Goal: Understand process/instructions: Learn how to perform a task or action

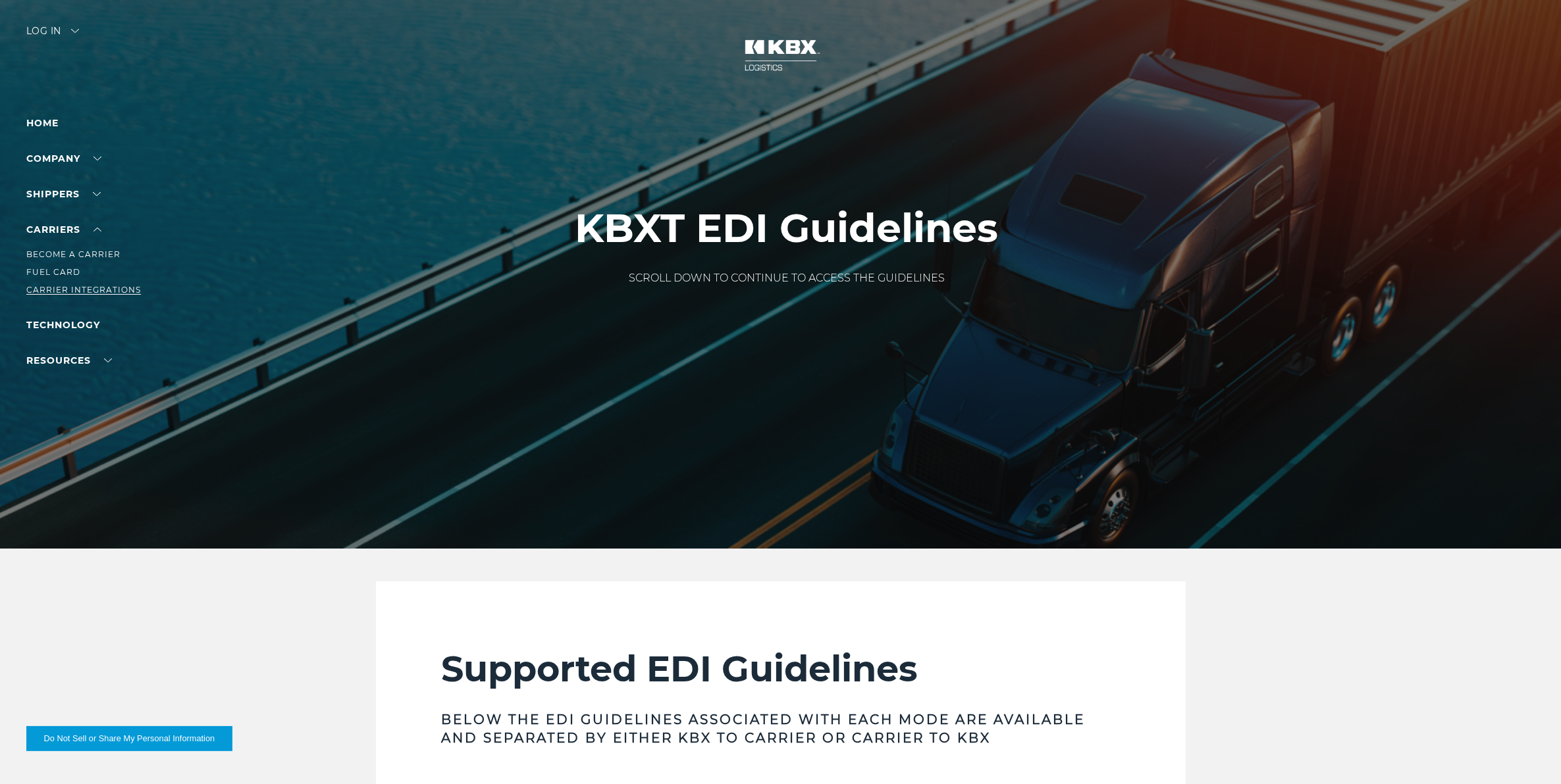
click at [85, 289] on link "Carrier Integrations" at bounding box center [83, 289] width 115 height 10
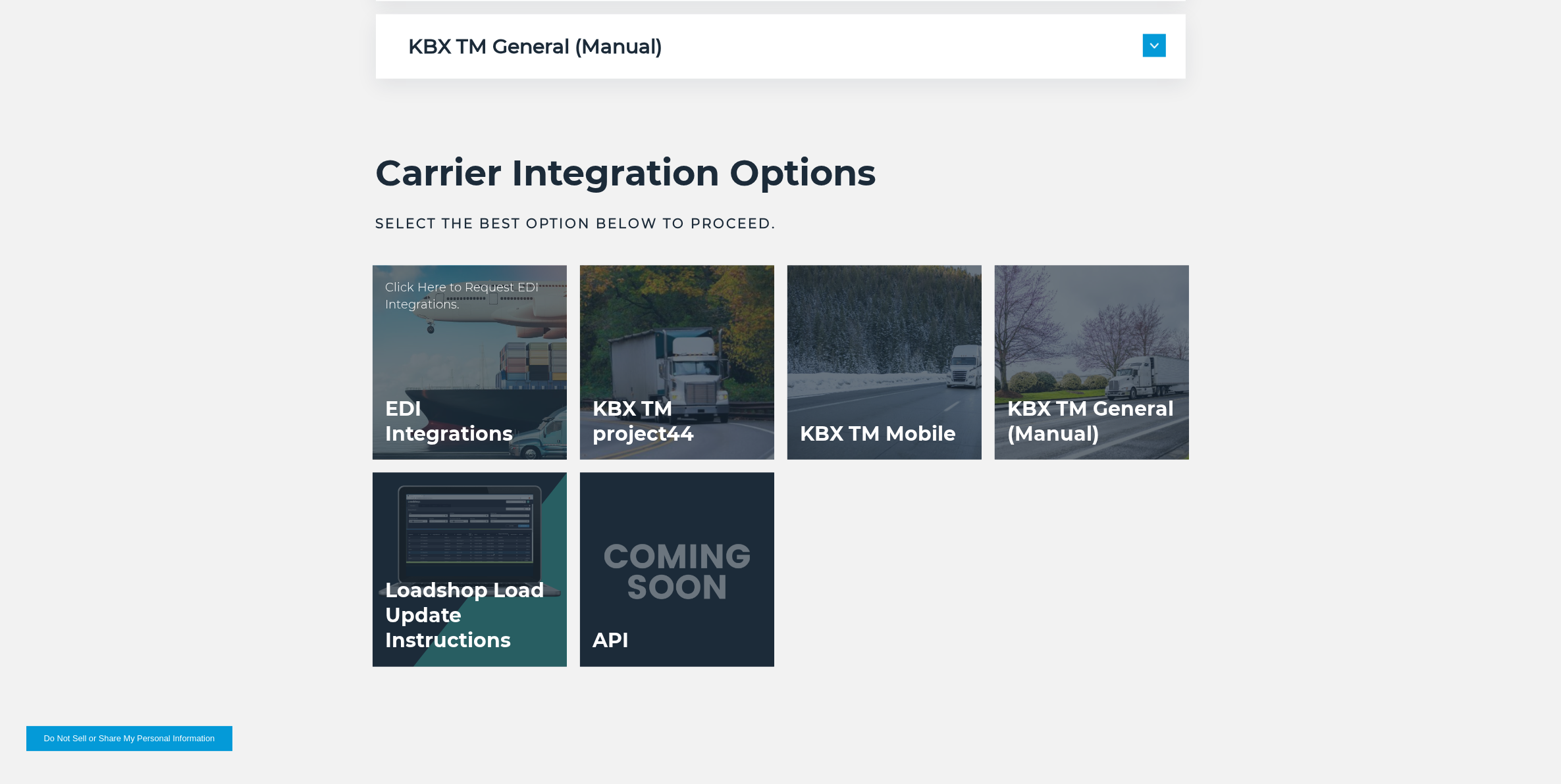
scroll to position [2631, 0]
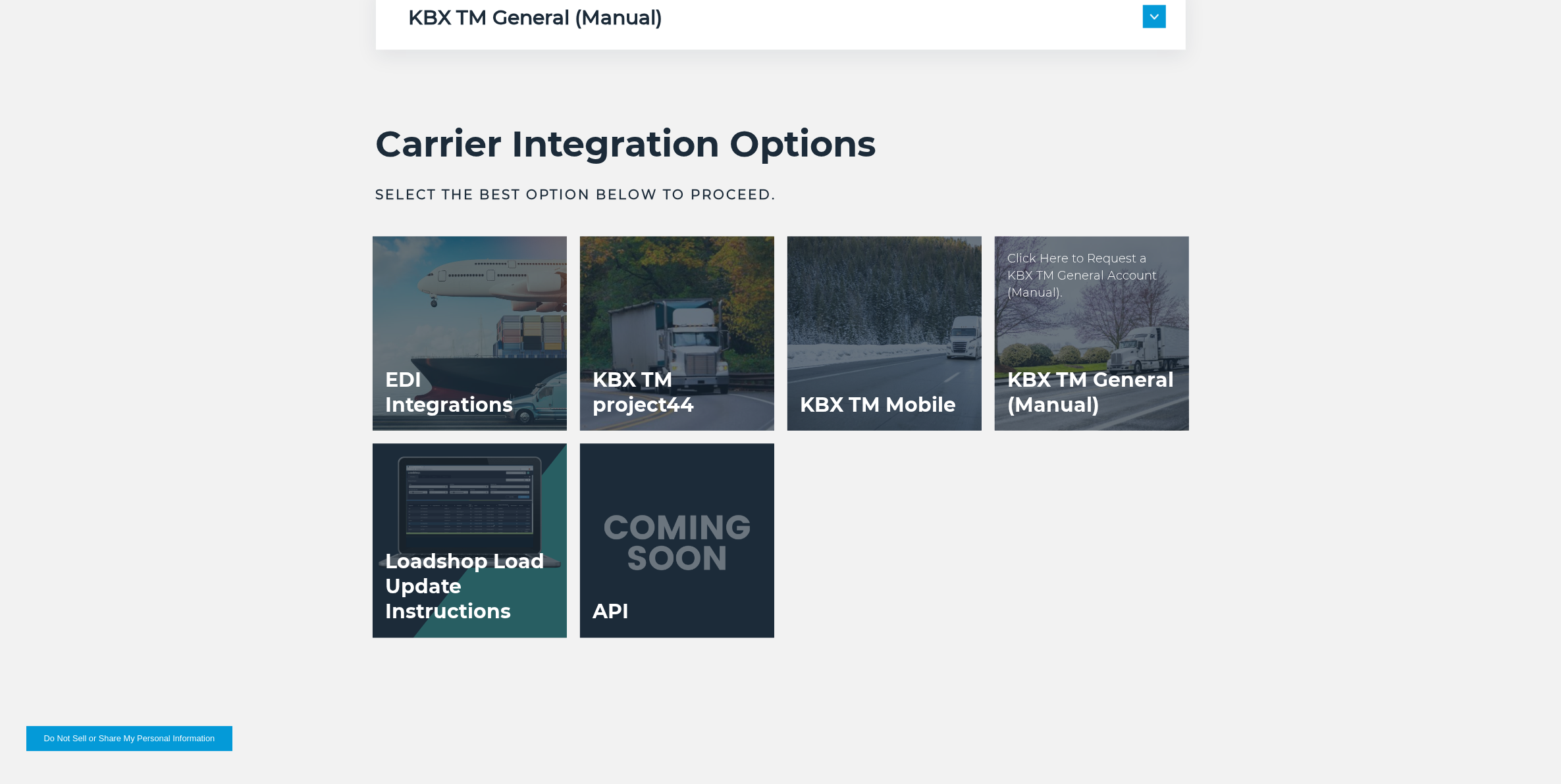
click at [1015, 373] on h3 "KBX TM General (Manual)" at bounding box center [1091, 393] width 194 height 76
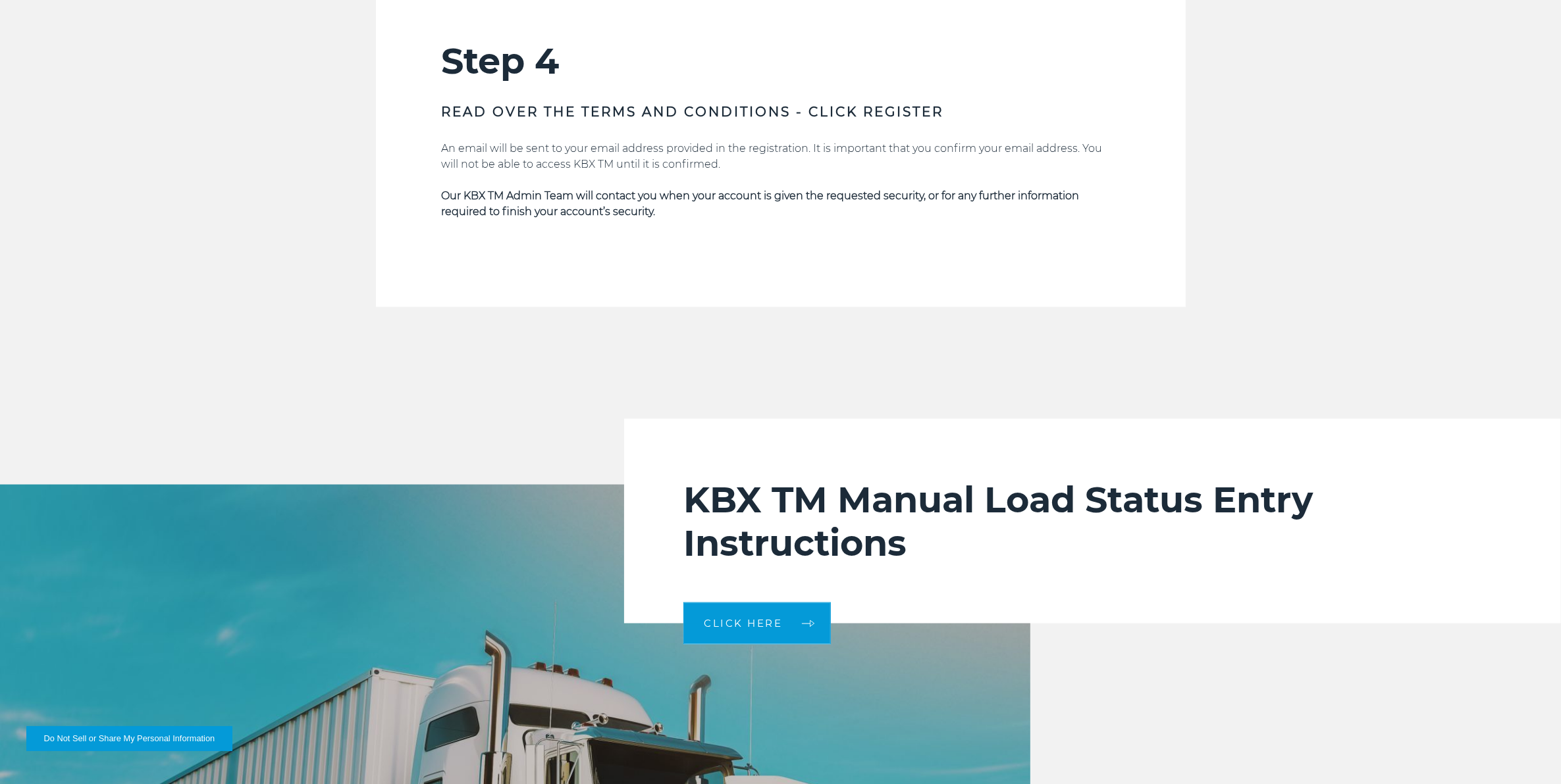
scroll to position [2549, 0]
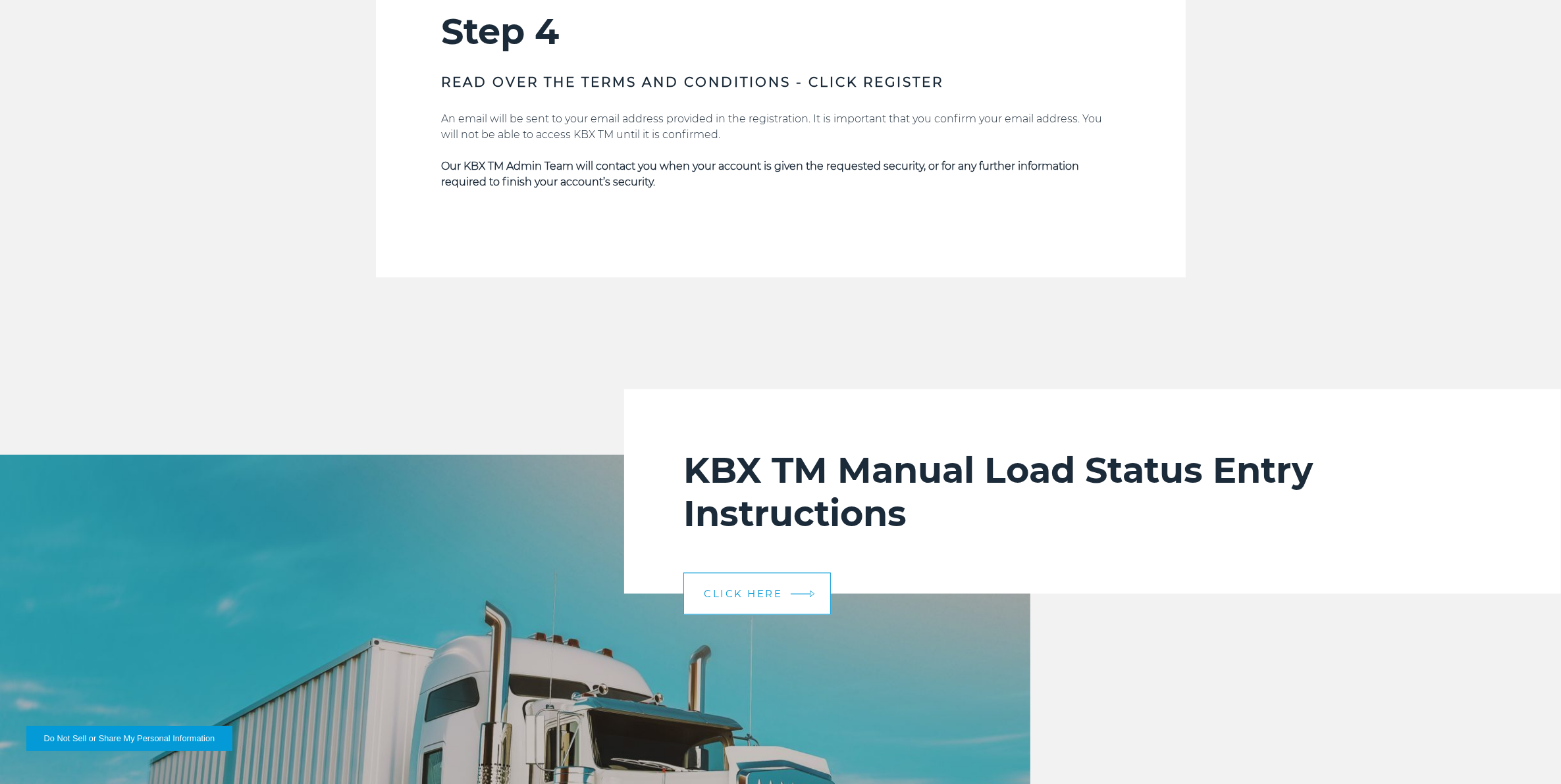
click at [794, 590] on link "CLICK HERE" at bounding box center [757, 594] width 148 height 42
